Goal: Task Accomplishment & Management: Understand process/instructions

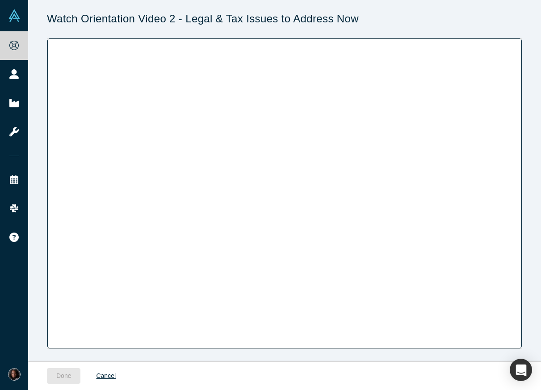
click at [437, 12] on div "Watch Orientation Video 2 - Legal & Tax Issues to Address Now" at bounding box center [284, 180] width 513 height 361
click at [429, 10] on div "Watch Orientation Video 2 - Legal & Tax Issues to Address Now" at bounding box center [284, 180] width 513 height 361
click at [441, 23] on h1 "Watch Orientation Video 2 - Legal & Tax Issues to Address Now" at bounding box center [284, 19] width 475 height 13
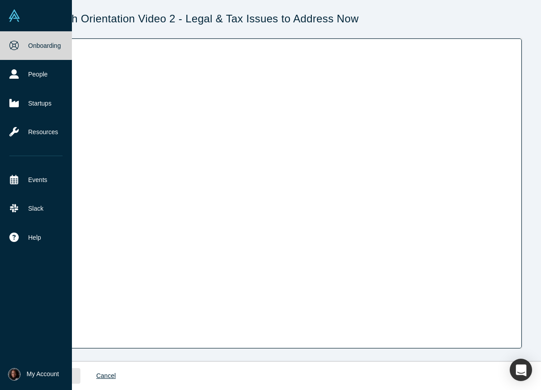
click at [25, 47] on link "Onboarding" at bounding box center [36, 45] width 72 height 29
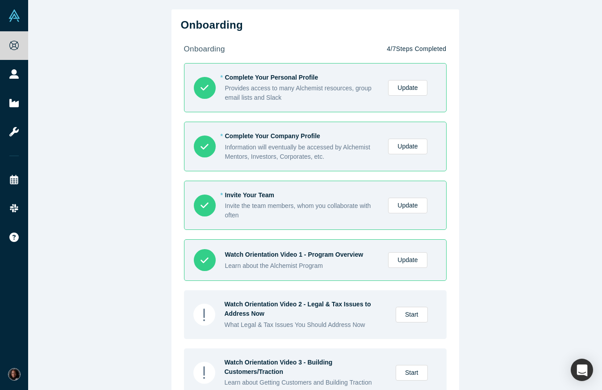
scroll to position [95, 0]
click at [92, 137] on div "Onboarding onboarding 4 / 7 Steps Completed * Complete Your Personal Profile Pr…" at bounding box center [315, 195] width 574 height 390
click at [105, 81] on div "Onboarding onboarding 4 / 7 Steps Completed * Complete Your Personal Profile Pr…" at bounding box center [315, 195] width 574 height 390
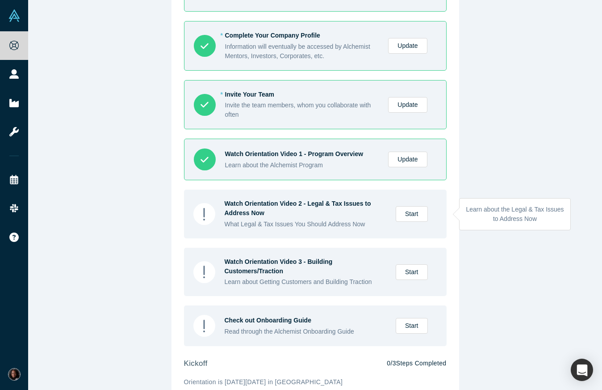
click at [210, 210] on div at bounding box center [204, 214] width 22 height 22
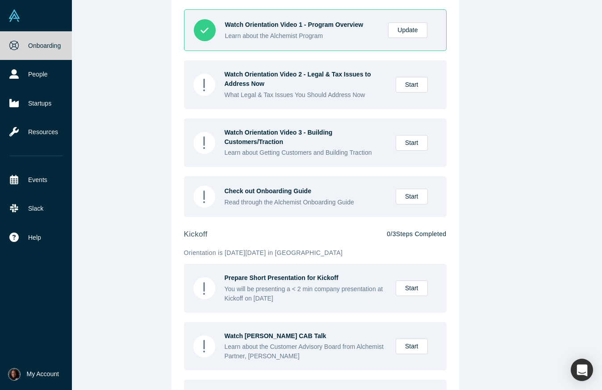
scroll to position [287, 0]
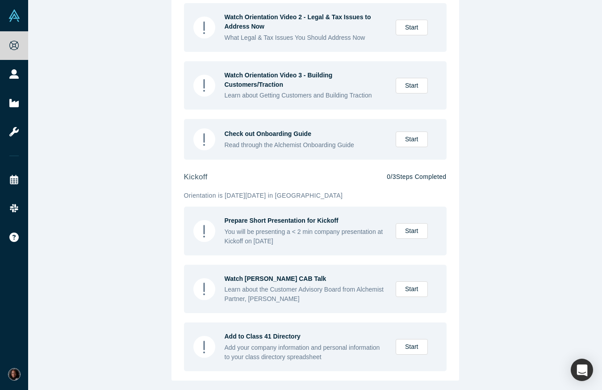
click at [117, 220] on div "Onboarding onboarding 4 / 7 Steps Completed * Complete Your Personal Profile Pr…" at bounding box center [315, 195] width 574 height 390
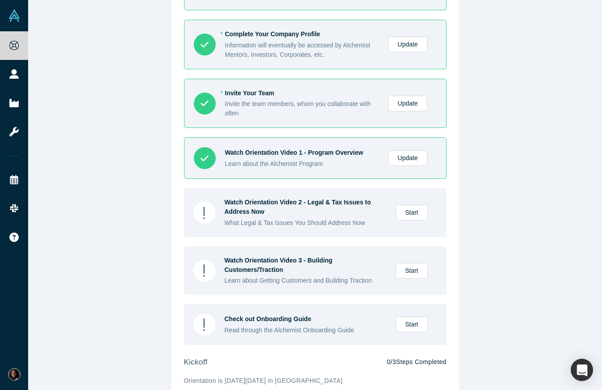
click at [115, 160] on div "Onboarding onboarding 4 / 7 Steps Completed * Complete Your Personal Profile Pr…" at bounding box center [315, 195] width 574 height 390
click at [100, 100] on div "Onboarding onboarding 4 / 7 Steps Completed * Complete Your Personal Profile Pr…" at bounding box center [315, 195] width 574 height 390
click at [74, 37] on div "Onboarding onboarding 4 / 7 Steps Completed * Complete Your Personal Profile Pr…" at bounding box center [315, 195] width 574 height 390
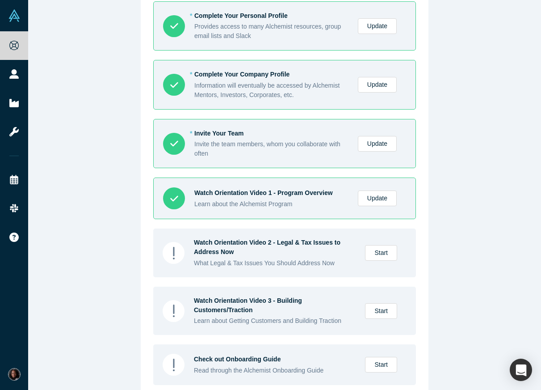
scroll to position [71, 0]
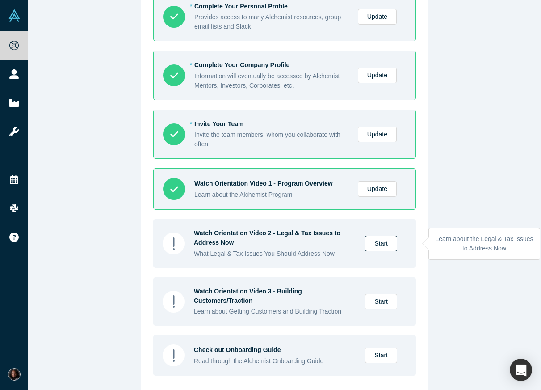
click at [386, 245] on link "Start" at bounding box center [381, 243] width 32 height 16
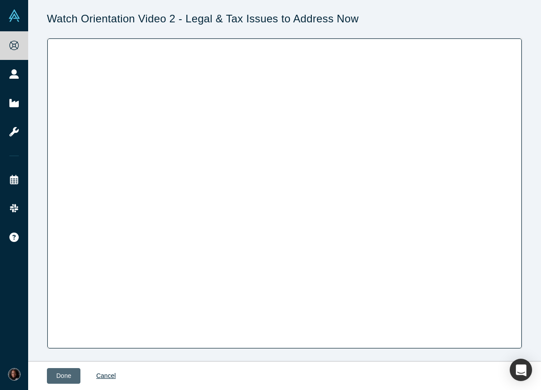
click at [60, 377] on button "Done" at bounding box center [64, 376] width 34 height 16
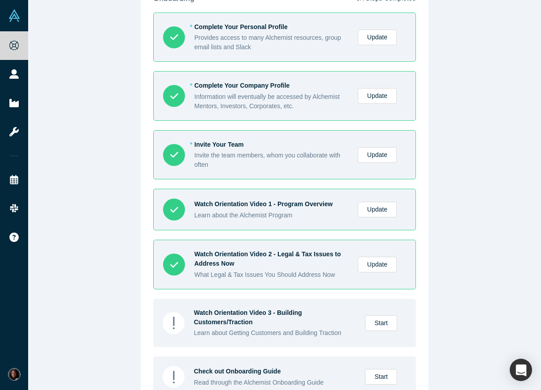
scroll to position [104, 0]
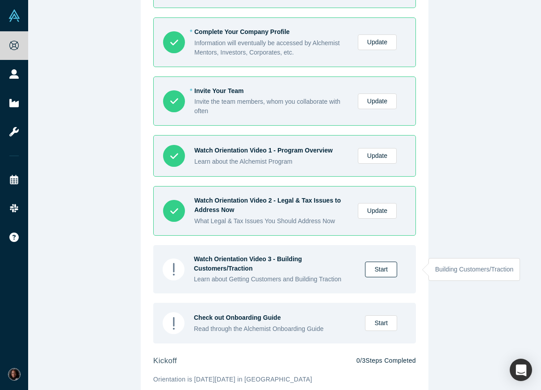
click at [372, 271] on link "Start" at bounding box center [381, 269] width 32 height 16
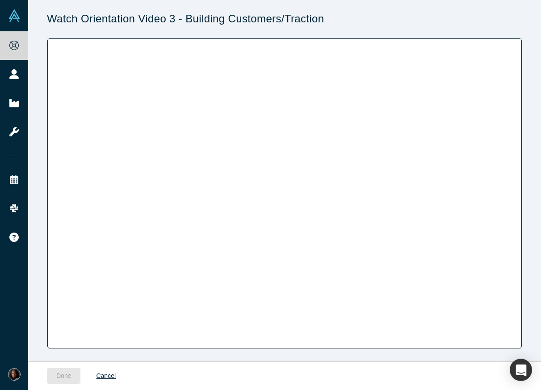
click at [388, 26] on div "Watch Orientation Video 3 - Building Customers/Traction" at bounding box center [284, 22] width 475 height 19
click at [436, 17] on h1 "Watch Orientation Video 3 - Building Customers/Traction" at bounding box center [284, 19] width 475 height 13
click at [422, 20] on h1 "Watch Orientation Video 3 - Building Customers/Traction" at bounding box center [284, 19] width 475 height 13
click at [64, 374] on button "Done" at bounding box center [64, 376] width 34 height 16
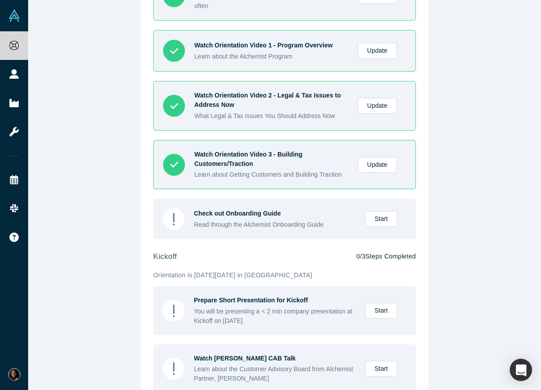
scroll to position [230, 0]
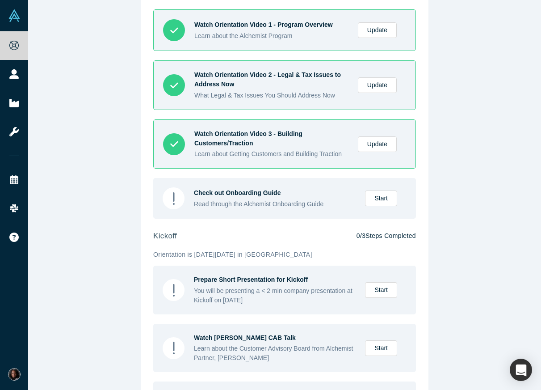
click at [466, 182] on div "Onboarding onboarding 6 / 7 Steps Completed * Complete Your Personal Profile Pr…" at bounding box center [284, 195] width 513 height 390
click at [377, 198] on link "Start" at bounding box center [381, 198] width 32 height 16
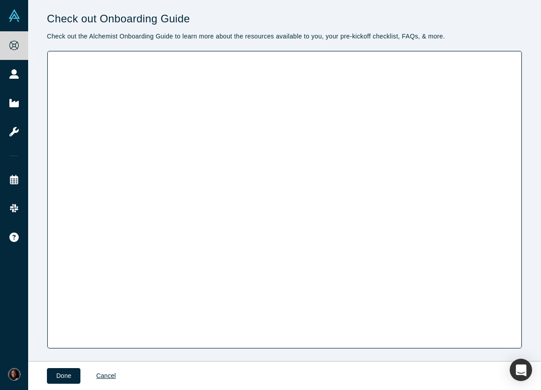
click at [500, 15] on h1 "Check out Onboarding Guide" at bounding box center [284, 19] width 475 height 13
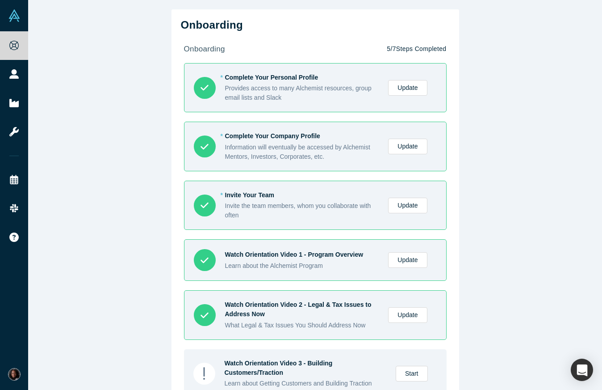
click at [90, 181] on div "Onboarding onboarding 5 / 7 Steps Completed * Complete Your Personal Profile Pr…" at bounding box center [315, 195] width 574 height 390
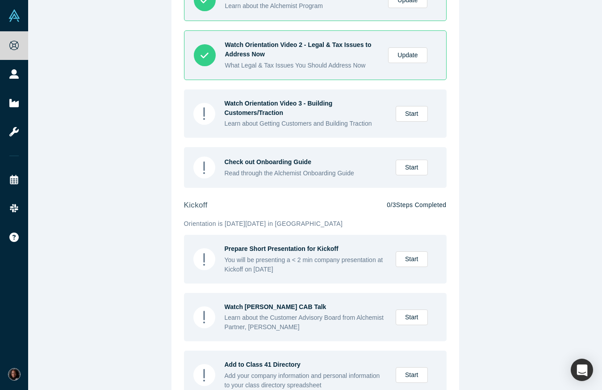
scroll to position [260, 0]
